Goal: Transaction & Acquisition: Obtain resource

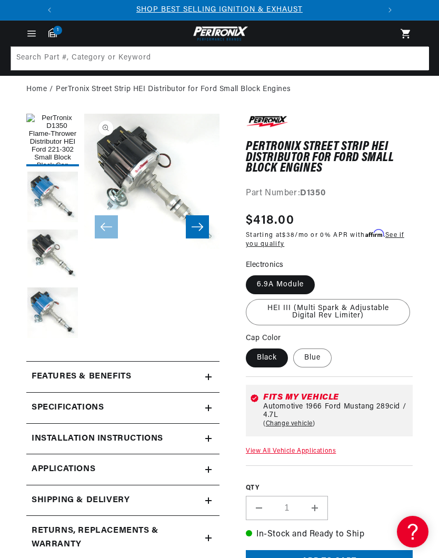
click at [205, 444] on div "Installation instructions" at bounding box center [115, 439] width 179 height 14
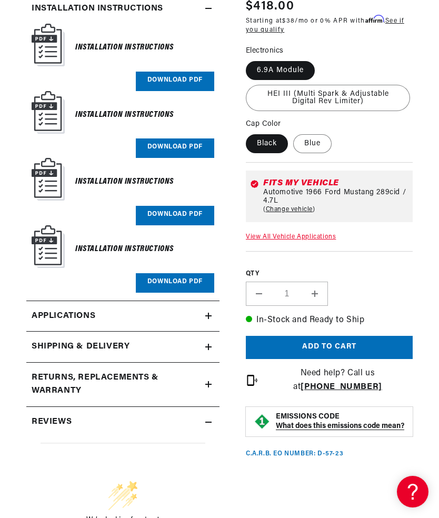
scroll to position [0, 319]
click at [175, 273] on link "Download PDF" at bounding box center [175, 282] width 78 height 19
click at [180, 210] on link "Download PDF" at bounding box center [175, 215] width 78 height 19
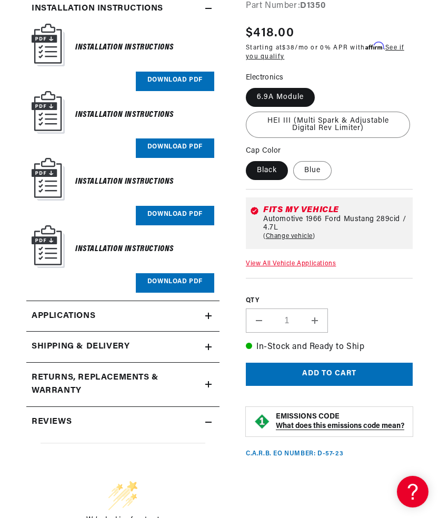
scroll to position [0, 0]
click at [183, 147] on link "Download PDF" at bounding box center [175, 147] width 78 height 19
click at [179, 145] on link "Download PDF" at bounding box center [175, 147] width 78 height 19
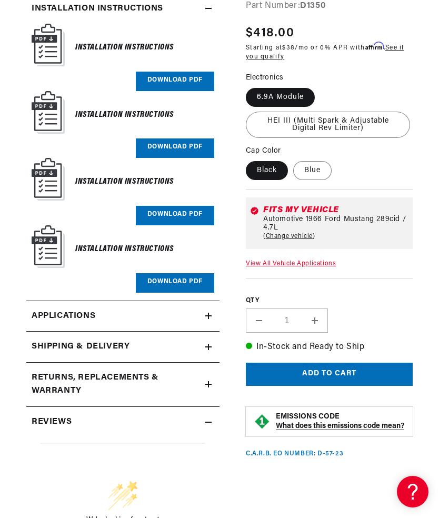
click at [177, 211] on link "Download PDF" at bounding box center [175, 215] width 78 height 19
click at [174, 278] on link "Download PDF" at bounding box center [175, 282] width 78 height 19
click at [177, 79] on link "Download PDF" at bounding box center [175, 81] width 78 height 19
click at [182, 146] on link "Download PDF" at bounding box center [175, 147] width 78 height 19
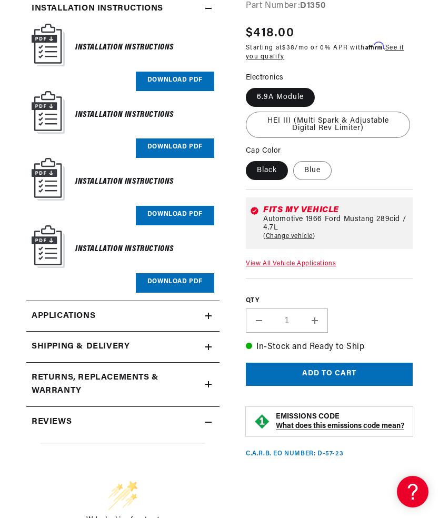
click at [174, 81] on link "Download PDF" at bounding box center [175, 81] width 78 height 19
click at [178, 142] on link "Download PDF" at bounding box center [175, 147] width 78 height 19
